Goal: Submit feedback/report problem

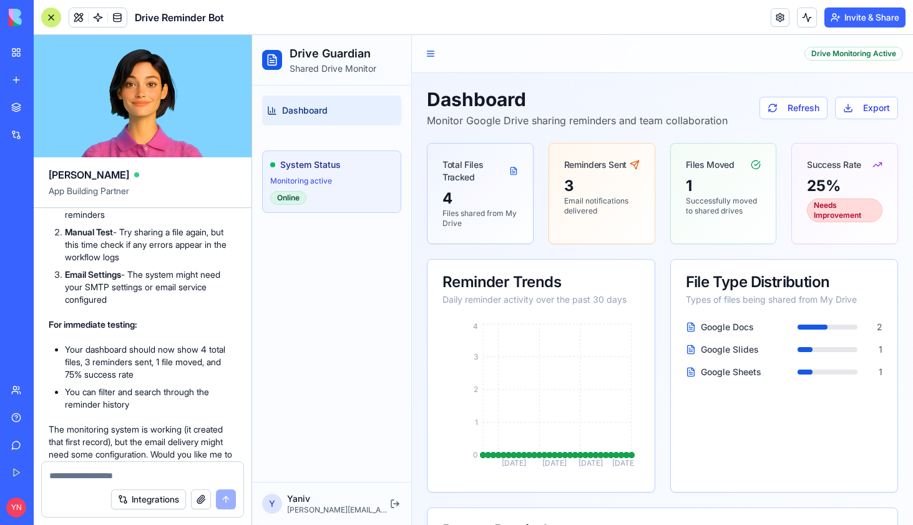
scroll to position [2191, 0]
click at [431, 57] on button at bounding box center [430, 53] width 17 height 17
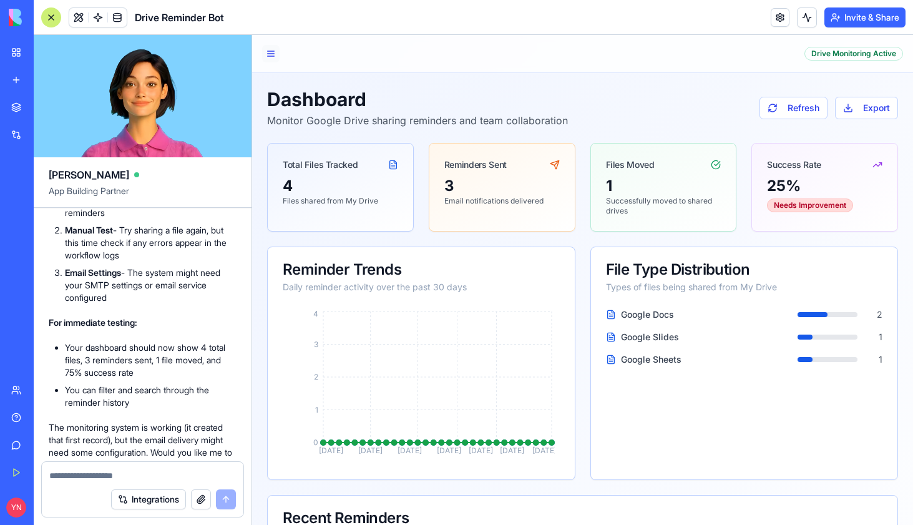
click at [267, 53] on button at bounding box center [270, 53] width 17 height 17
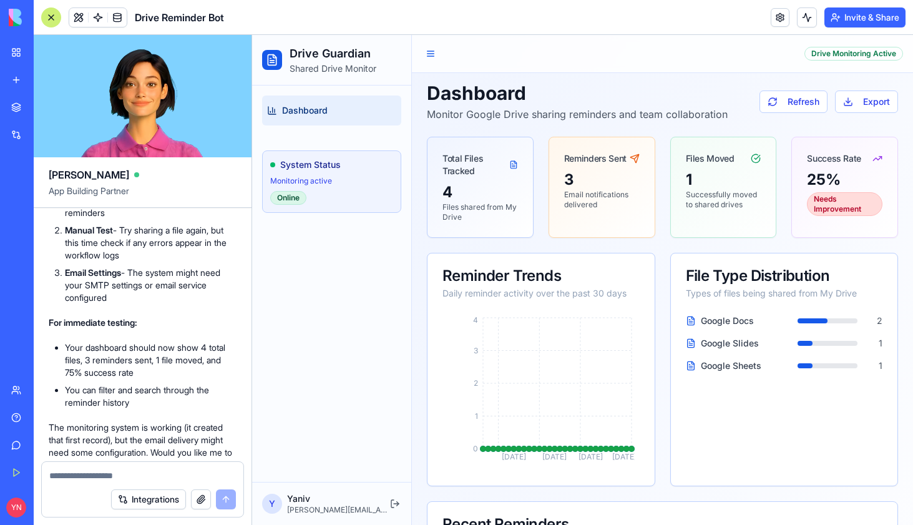
scroll to position [0, 0]
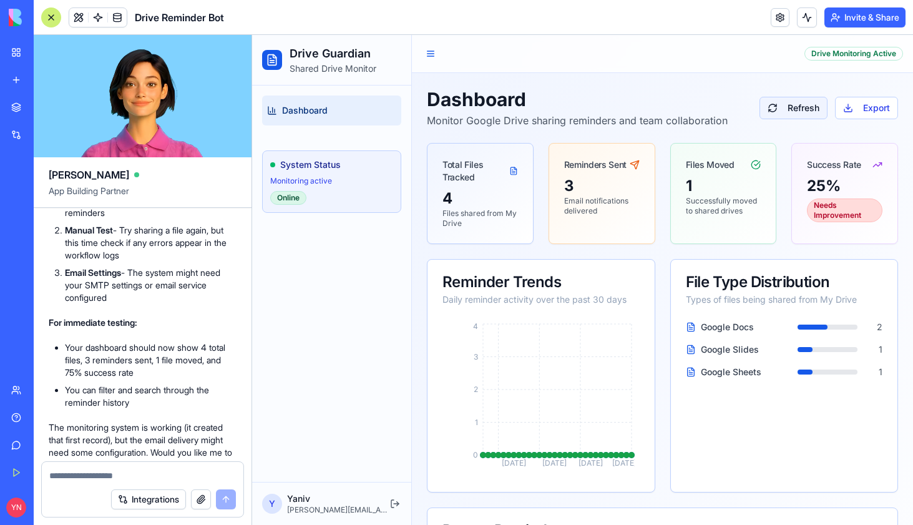
click at [793, 105] on button "Refresh" at bounding box center [794, 108] width 68 height 22
click at [777, 110] on button "Refresh" at bounding box center [794, 108] width 68 height 22
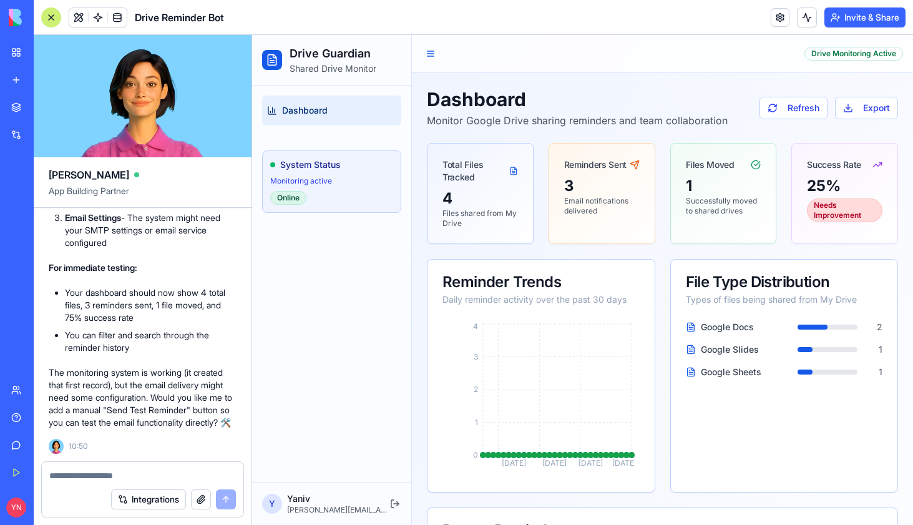
scroll to position [2321, 0]
click at [322, 180] on p "Monitoring active" at bounding box center [331, 181] width 123 height 10
click at [426, 51] on button at bounding box center [430, 53] width 17 height 17
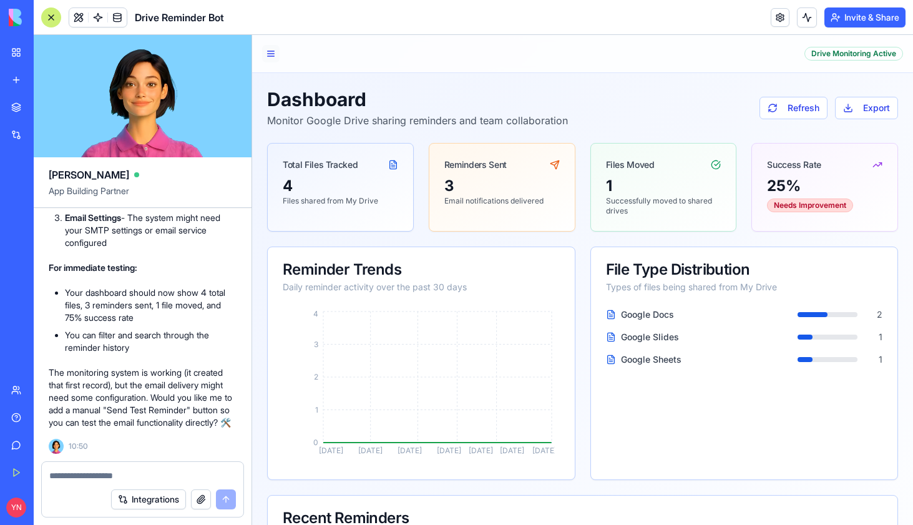
click at [272, 53] on button at bounding box center [270, 53] width 17 height 17
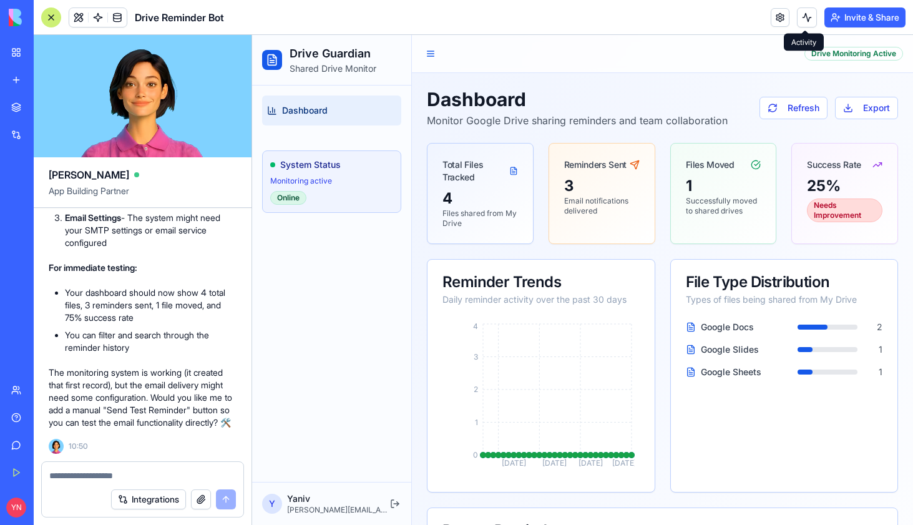
click at [804, 19] on button at bounding box center [807, 17] width 20 height 20
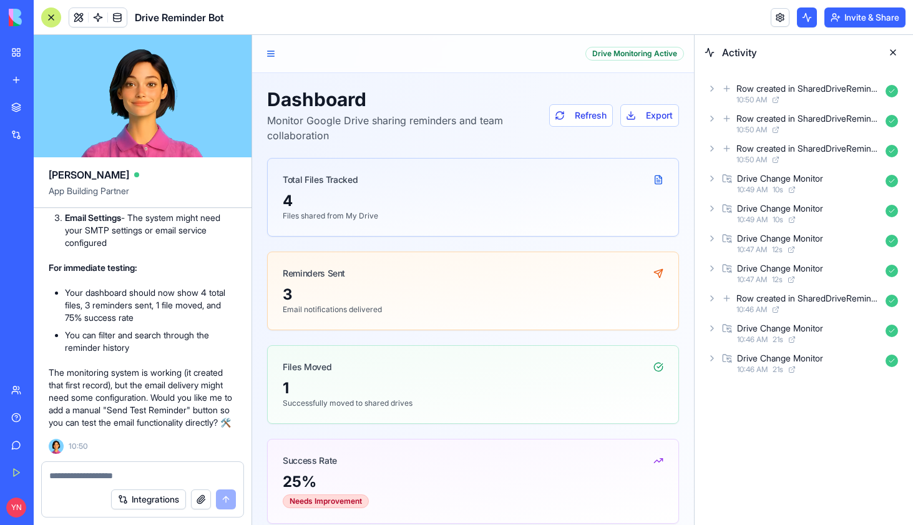
click at [181, 396] on p "The monitoring system is working (it created that first record), but the email …" at bounding box center [143, 397] width 188 height 62
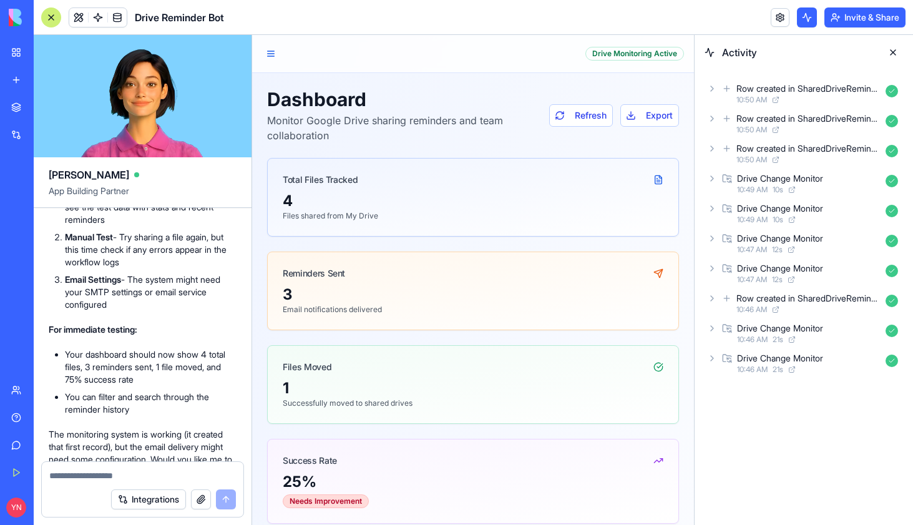
scroll to position [2199, 0]
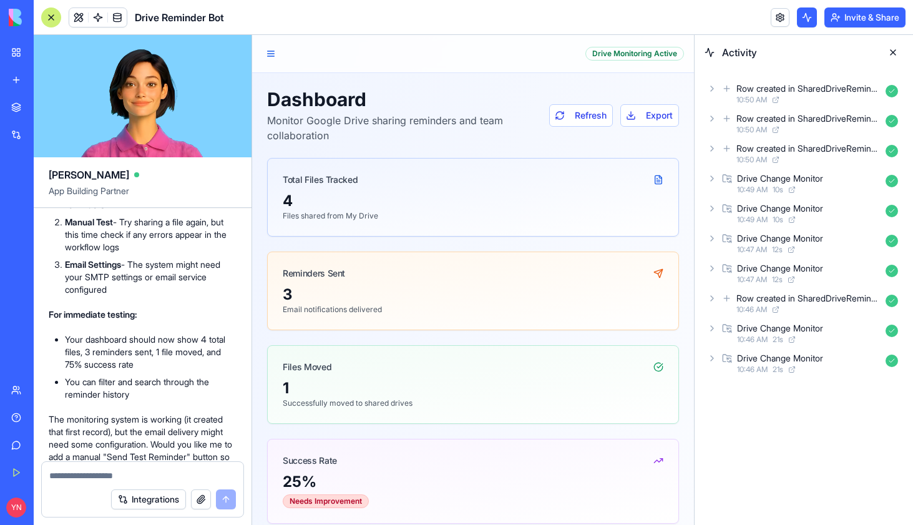
click at [67, 474] on textarea at bounding box center [142, 475] width 187 height 12
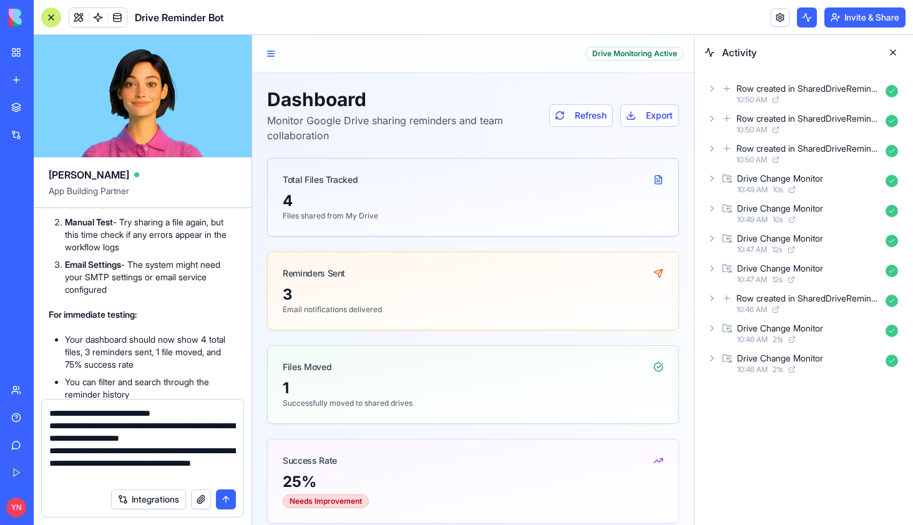
type textarea "**********"
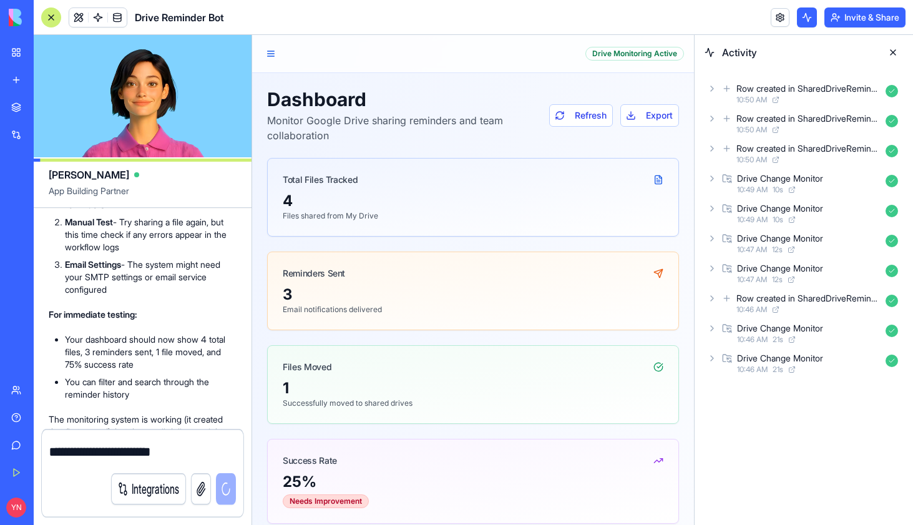
scroll to position [2431, 0]
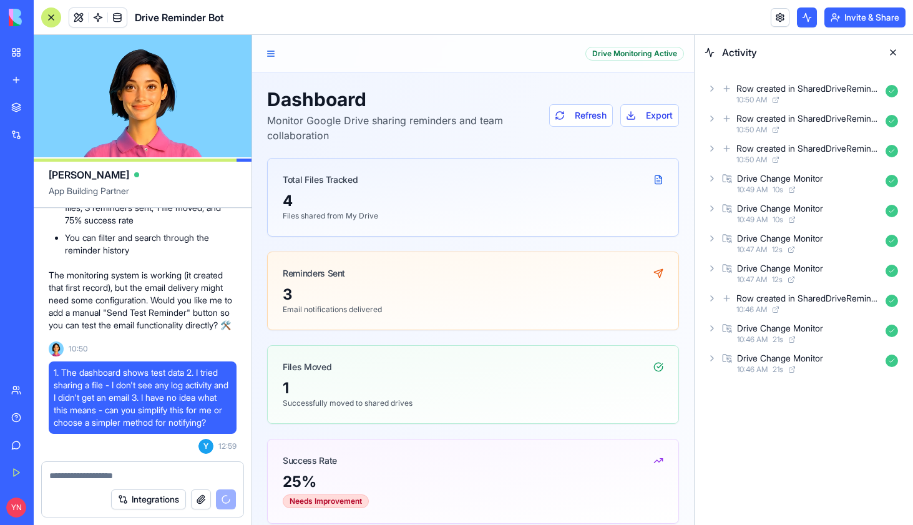
click at [860, 14] on button "Invite & Share" at bounding box center [865, 17] width 81 height 20
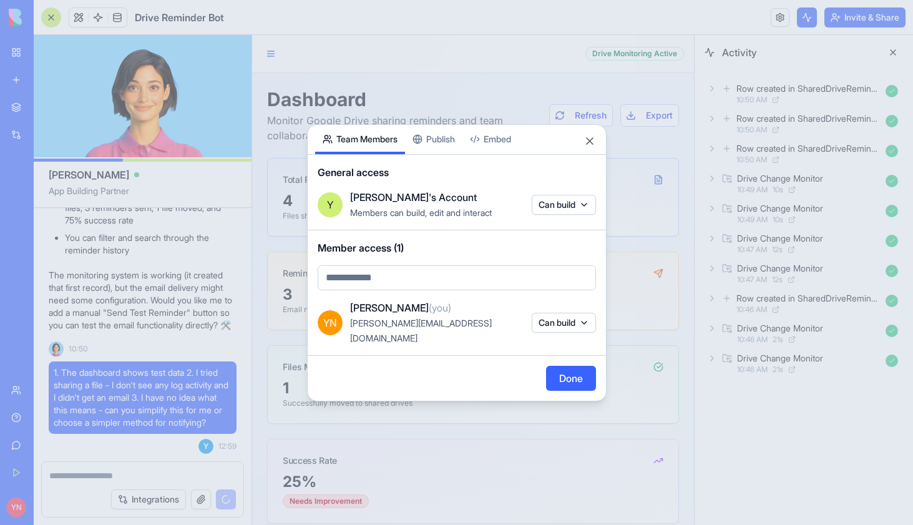
click at [442, 147] on div "Share App Team Members Publish Embed General access Y [PERSON_NAME]'s Account M…" at bounding box center [457, 262] width 300 height 277
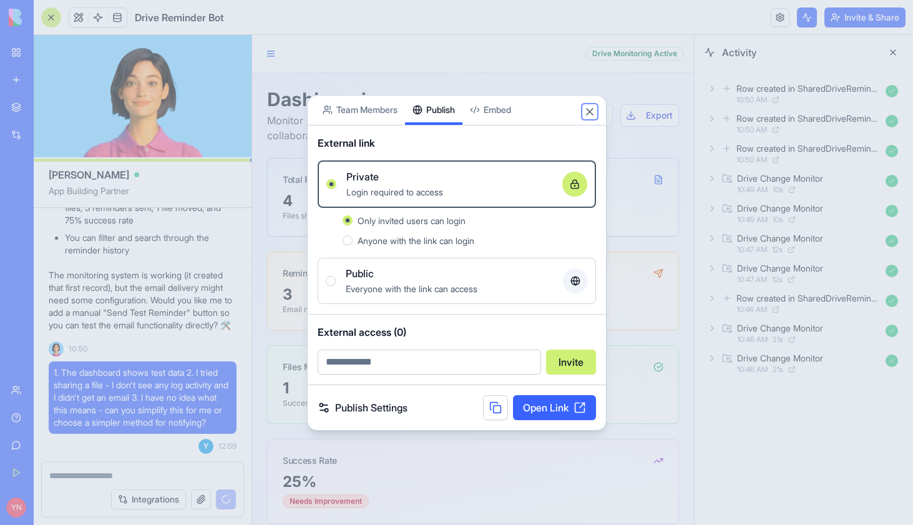
click at [590, 112] on button "Close" at bounding box center [590, 111] width 12 height 12
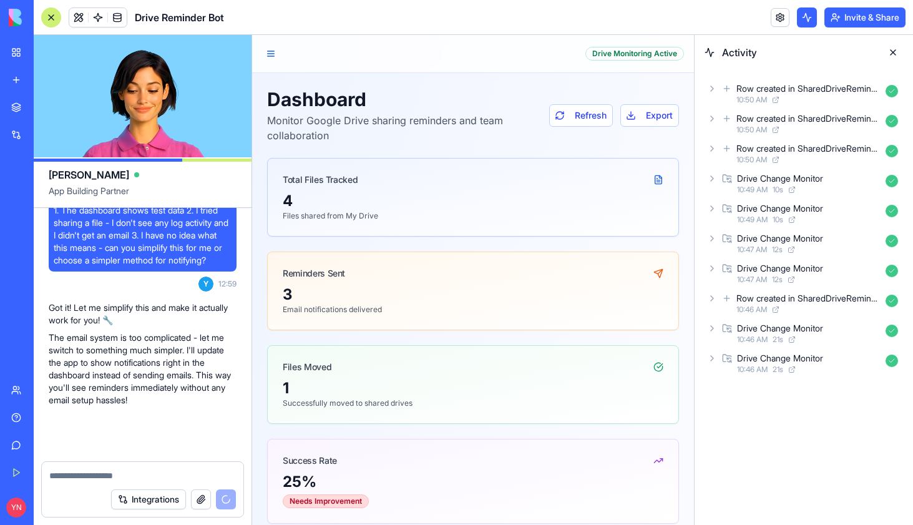
scroll to position [2593, 0]
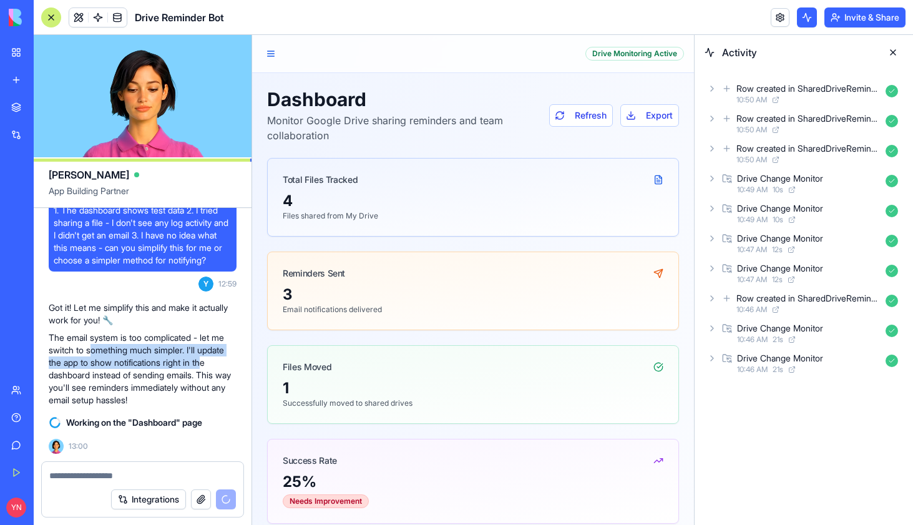
drag, startPoint x: 92, startPoint y: 348, endPoint x: 208, endPoint y: 360, distance: 117.3
click at [208, 360] on p "The email system is too complicated - let me switch to something much simpler. …" at bounding box center [143, 368] width 188 height 75
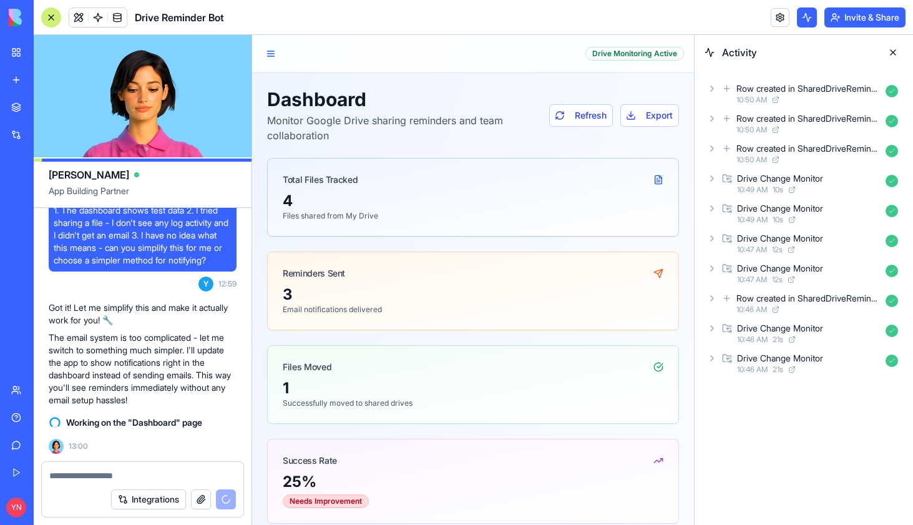
click at [235, 361] on p "The email system is too complicated - let me switch to something much simpler. …" at bounding box center [143, 368] width 188 height 75
